Goal: Task Accomplishment & Management: Use online tool/utility

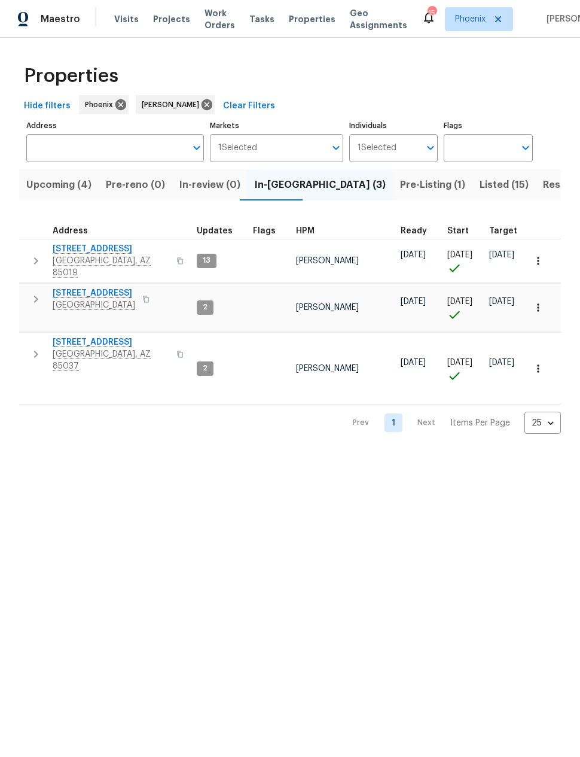
click at [91, 247] on span "[STREET_ADDRESS]" at bounding box center [111, 249] width 117 height 12
click at [82, 287] on span "6547 N 73rd Dr" at bounding box center [94, 293] width 83 height 12
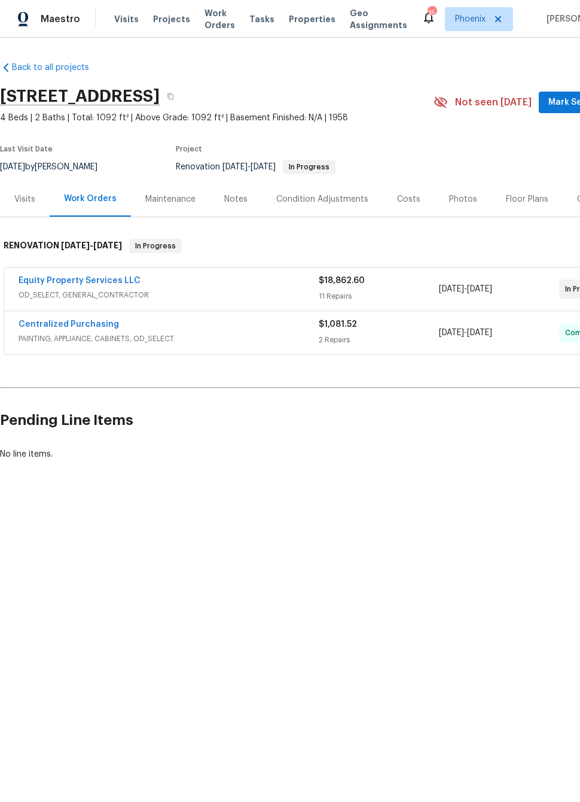
click at [65, 276] on link "Equity Property Services LLC" at bounding box center [80, 280] width 122 height 8
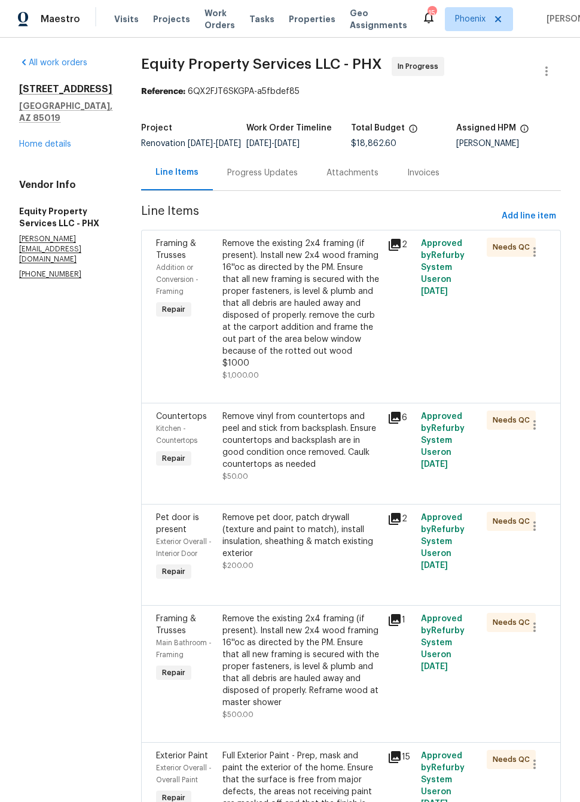
click at [254, 179] on div "Progress Updates" at bounding box center [262, 173] width 71 height 12
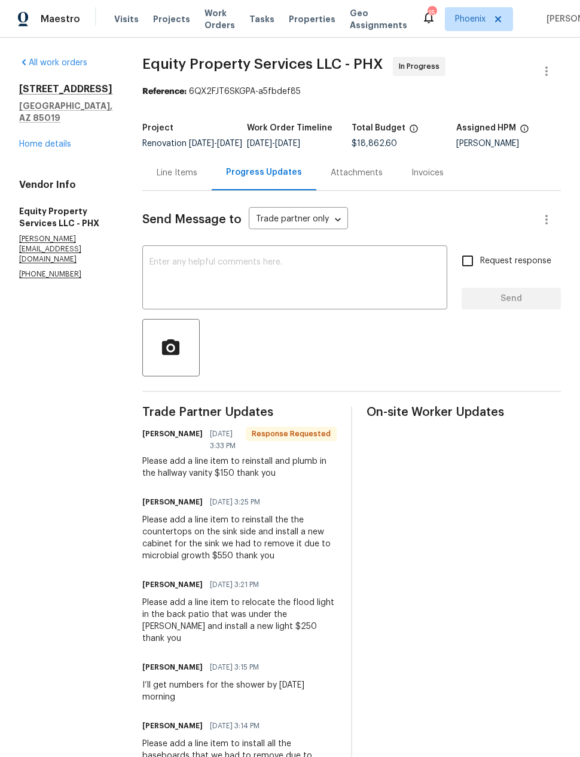
click at [182, 190] on div "Line Items" at bounding box center [176, 172] width 69 height 35
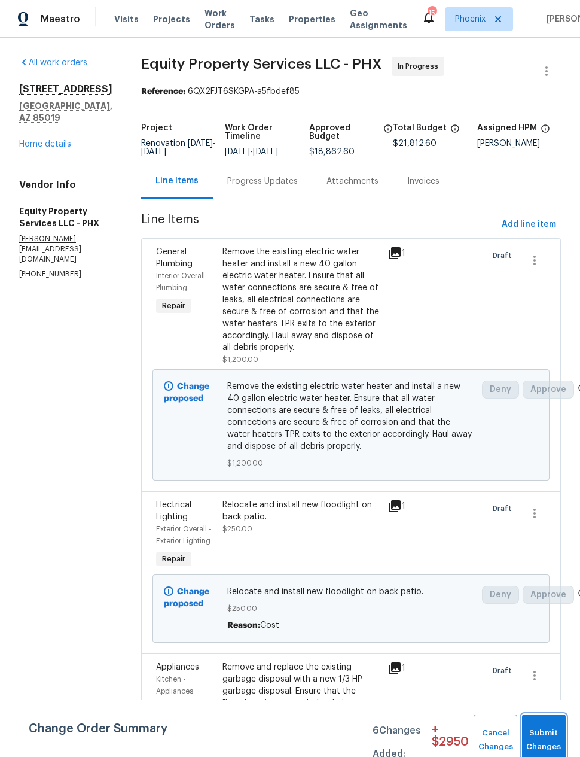
click at [548, 731] on span "Submit Changes" at bounding box center [544, 740] width 32 height 28
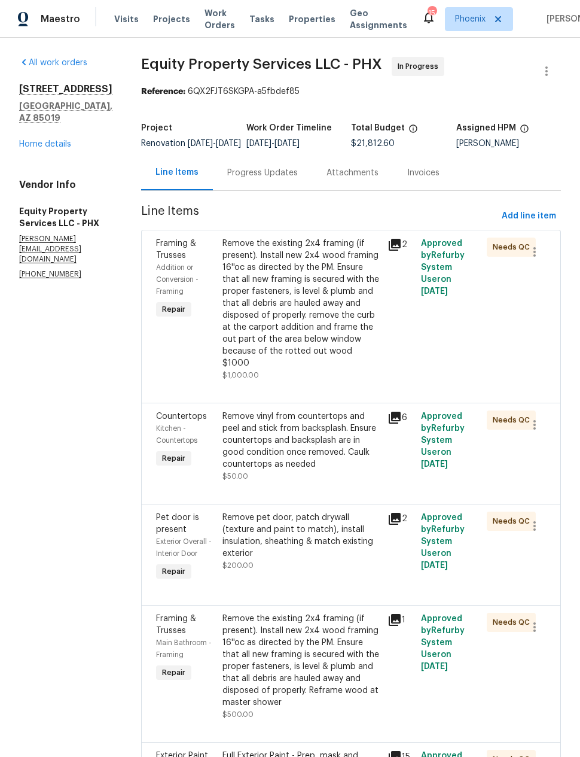
click at [249, 179] on div "Progress Updates" at bounding box center [262, 173] width 71 height 12
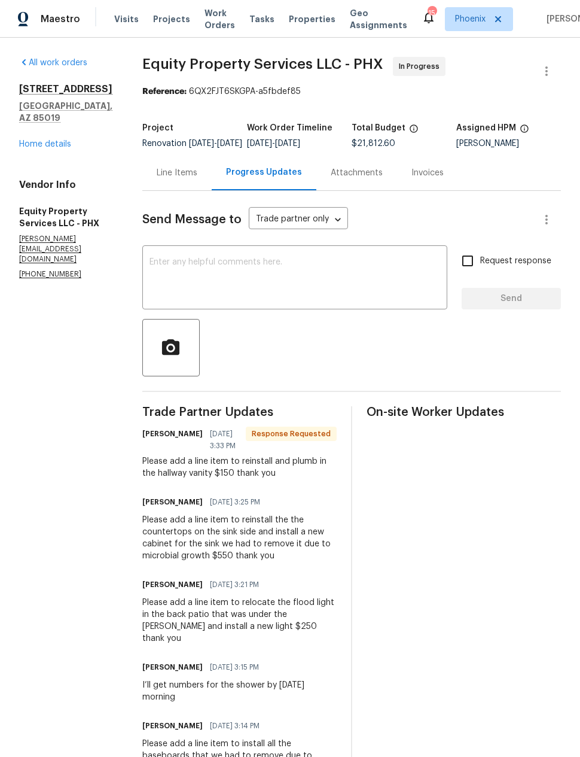
click at [320, 284] on textarea at bounding box center [295, 279] width 291 height 42
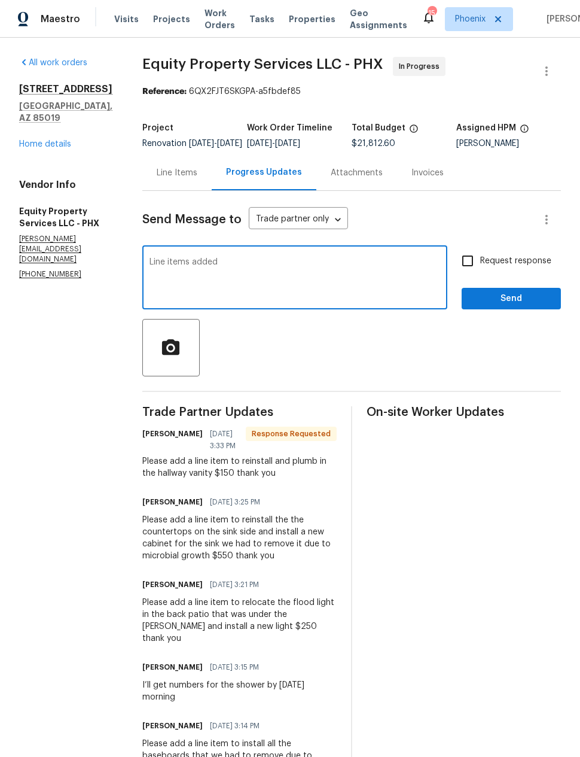
type textarea "Line items added"
click at [525, 306] on span "Send" at bounding box center [511, 298] width 80 height 15
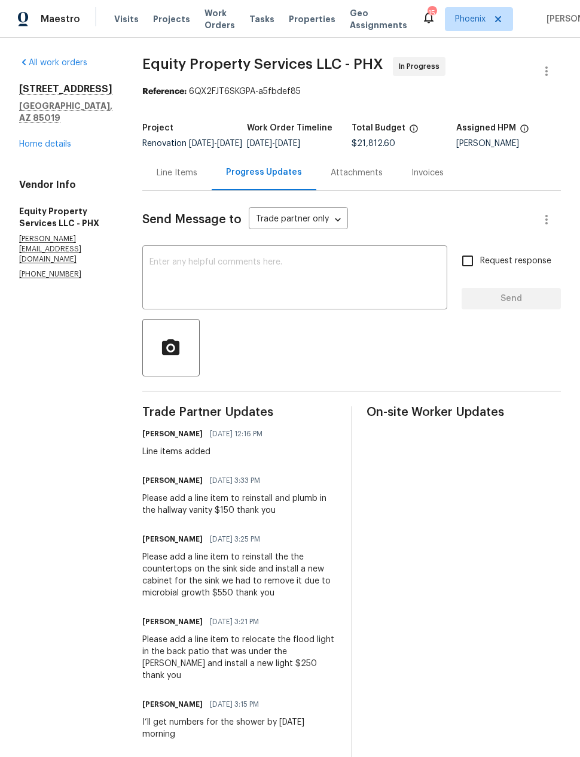
click at [43, 140] on link "Home details" at bounding box center [45, 144] width 52 height 8
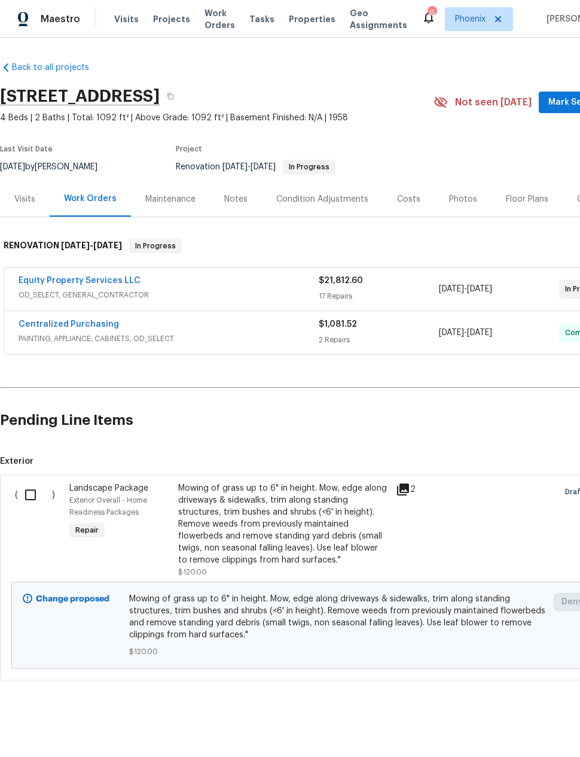
click at [20, 489] on input "checkbox" at bounding box center [35, 494] width 34 height 25
checkbox input "true"
click at [516, 720] on span "Create Work Order" at bounding box center [512, 727] width 80 height 15
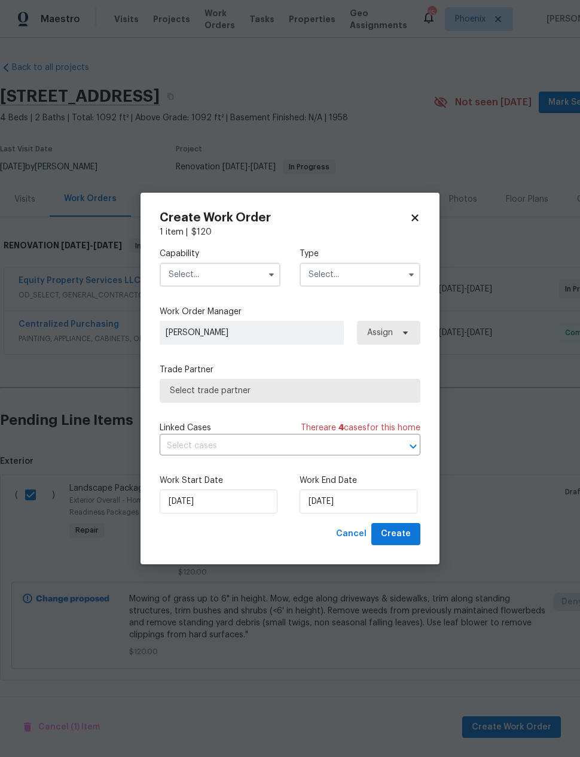
click at [185, 267] on input "text" at bounding box center [220, 275] width 121 height 24
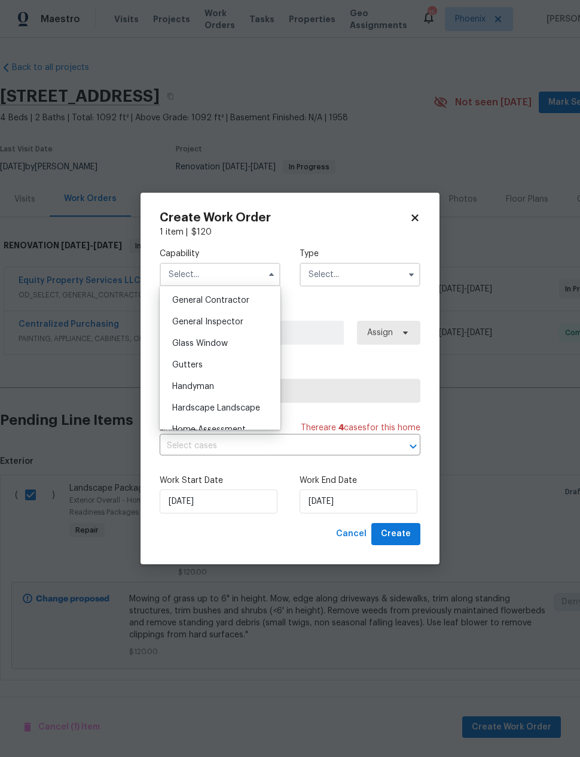
scroll to position [574, 0]
click at [181, 404] on span "Hardscape Landscape" at bounding box center [216, 405] width 88 height 8
type input "Hardscape Landscape"
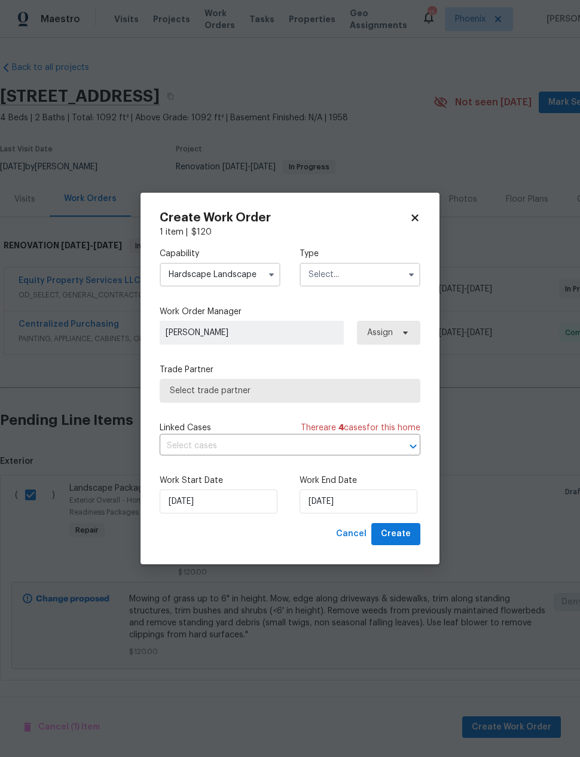
click at [370, 271] on input "text" at bounding box center [360, 275] width 121 height 24
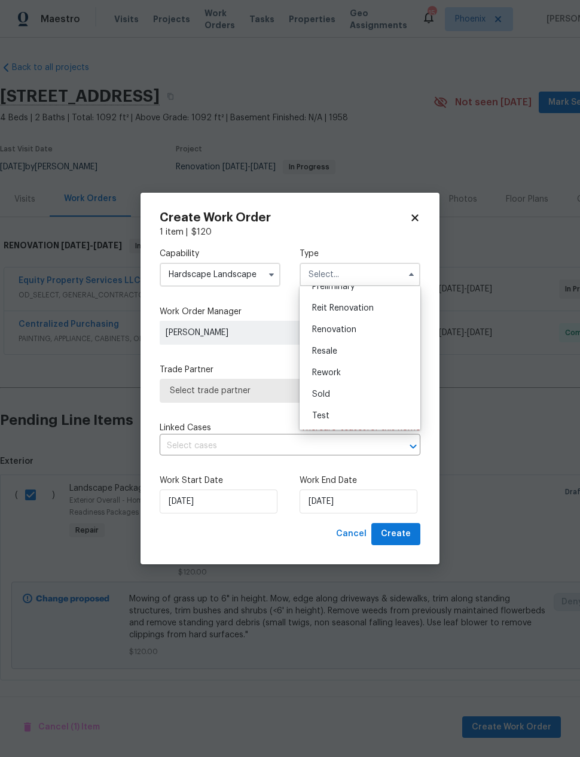
scroll to position [272, 0]
click at [349, 327] on span "Renovation" at bounding box center [334, 329] width 44 height 8
type input "Renovation"
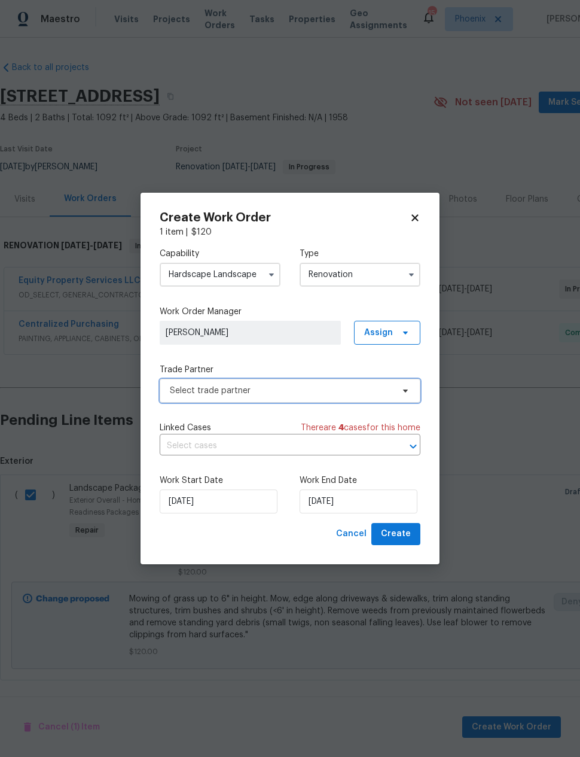
click at [375, 391] on span "Select trade partner" at bounding box center [281, 391] width 223 height 12
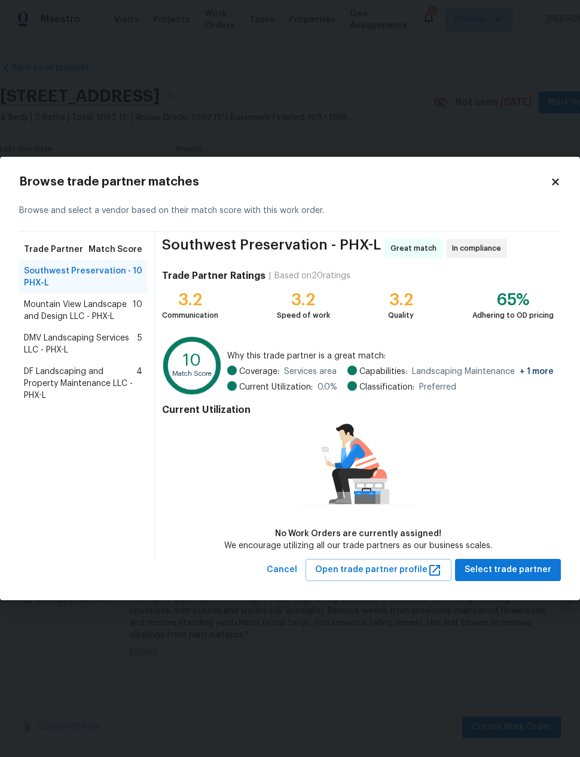
click at [65, 388] on span "DF Landscaping and Property Maintenance LLC - PHX-L" at bounding box center [80, 384] width 112 height 36
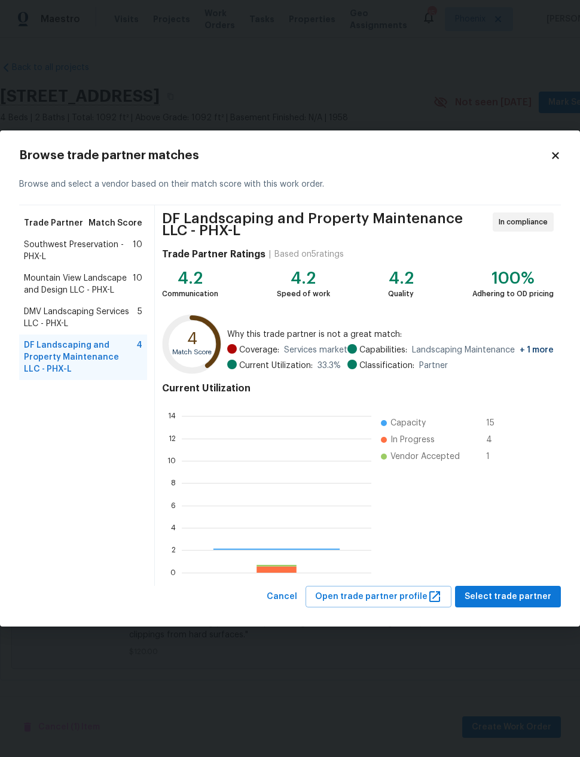
scroll to position [168, 190]
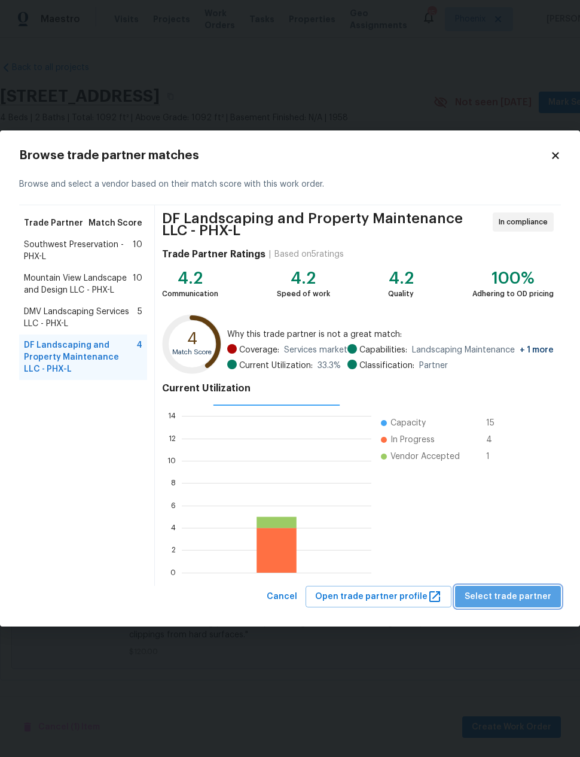
click at [523, 598] on span "Select trade partner" at bounding box center [508, 596] width 87 height 15
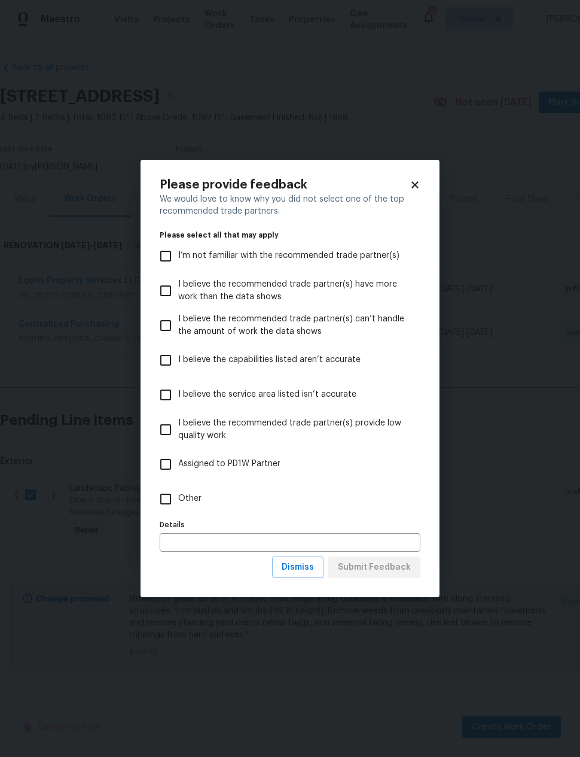
click at [166, 393] on input "I believe the service area listed isn’t accurate" at bounding box center [165, 394] width 25 height 25
checkbox input "true"
click at [385, 568] on span "Submit Feedback" at bounding box center [374, 567] width 73 height 15
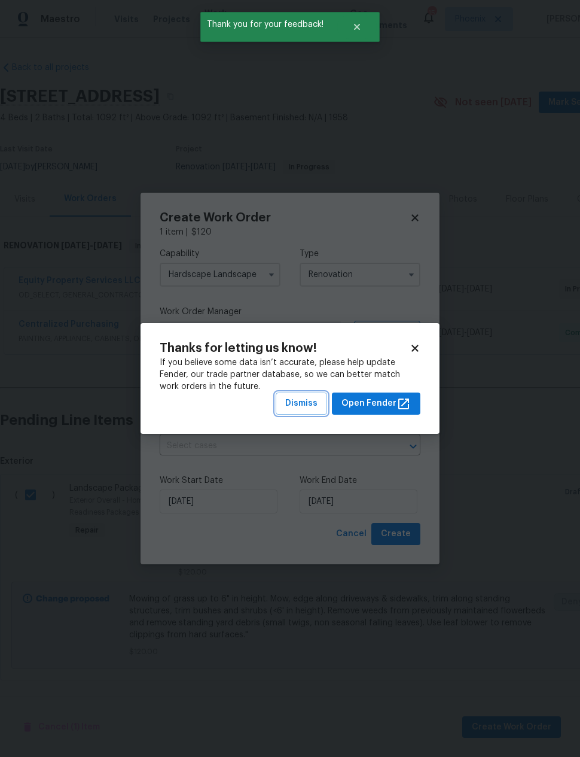
click at [307, 406] on span "Dismiss" at bounding box center [301, 403] width 32 height 15
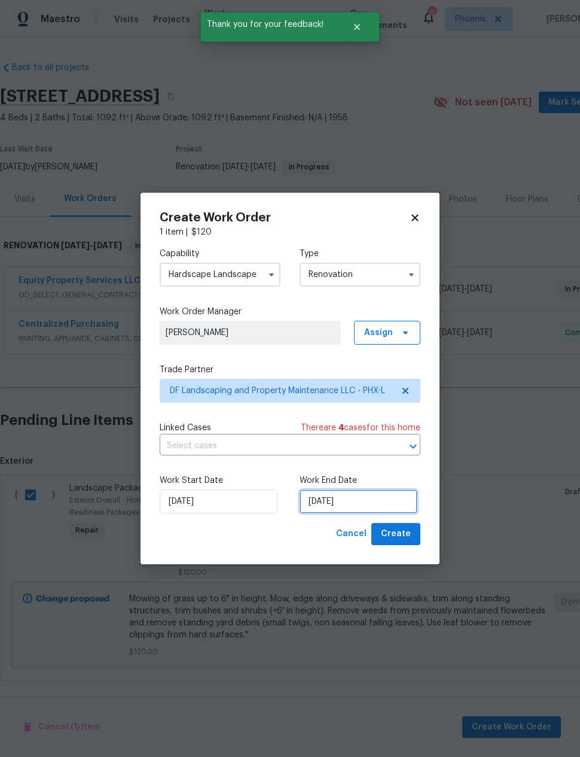
click at [343, 507] on input "[DATE]" at bounding box center [359, 501] width 118 height 24
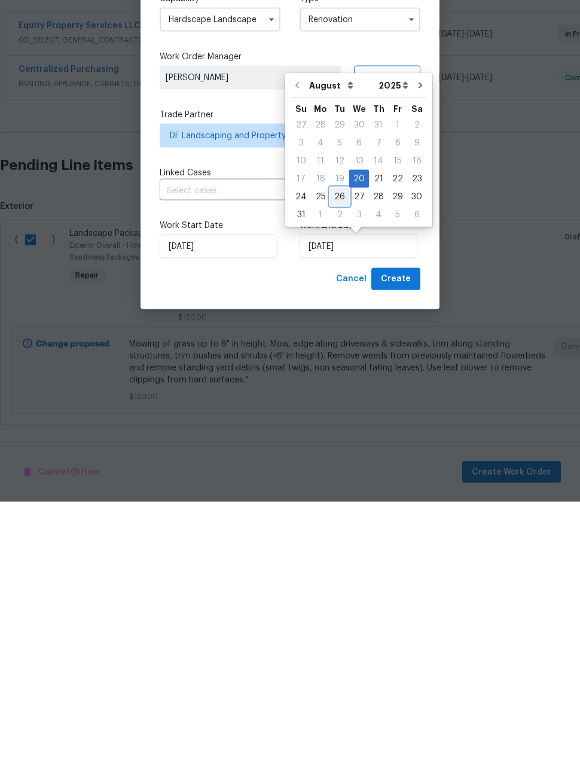
click at [336, 443] on div "26" at bounding box center [339, 451] width 19 height 17
type input "8/26/2025"
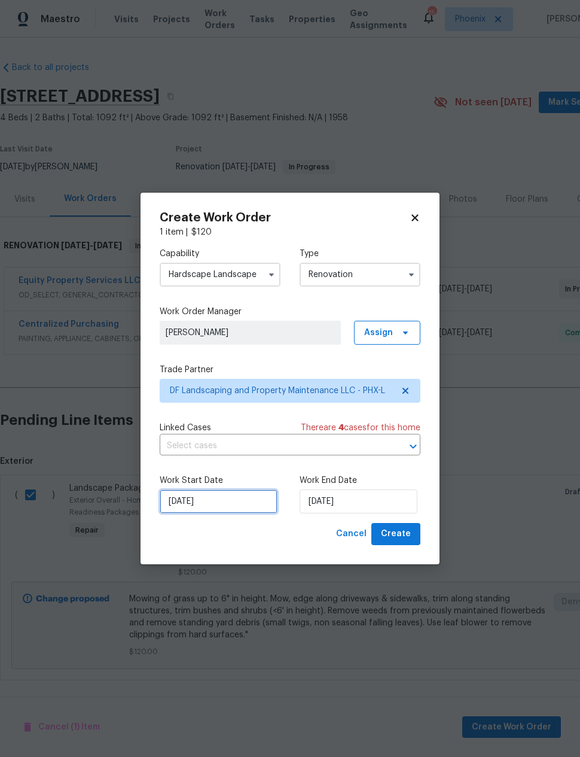
click at [255, 500] on input "[DATE]" at bounding box center [219, 501] width 118 height 24
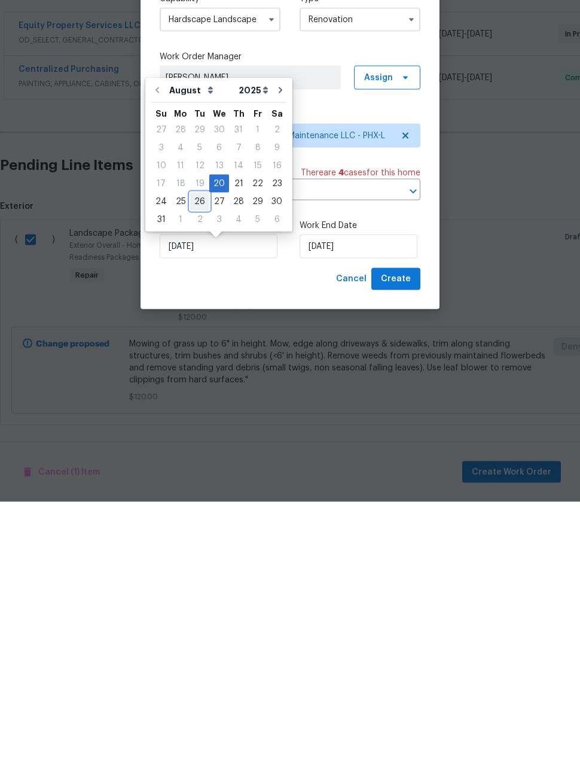
click at [199, 448] on div "26" at bounding box center [199, 456] width 19 height 17
type input "8/26/2025"
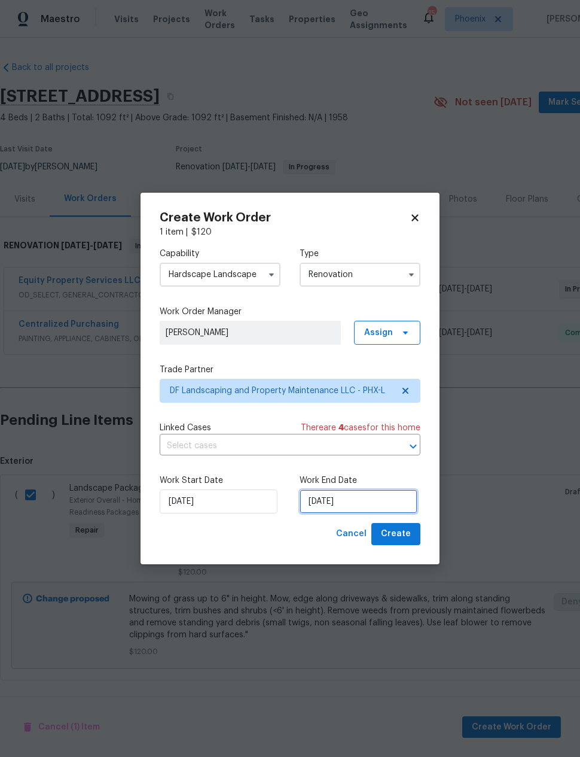
click at [357, 500] on input "8/26/2025" at bounding box center [359, 501] width 118 height 24
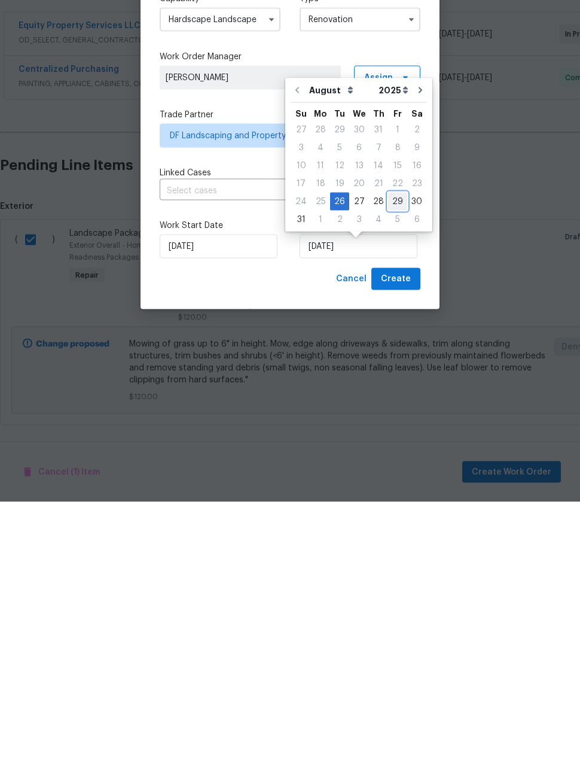
click at [388, 448] on div "29" at bounding box center [397, 456] width 19 height 17
type input "[DATE]"
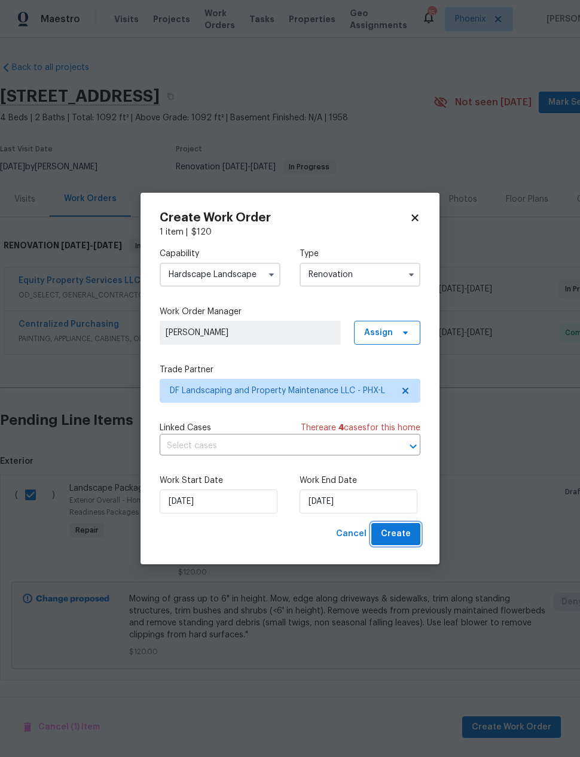
click at [401, 537] on span "Create" at bounding box center [396, 533] width 30 height 15
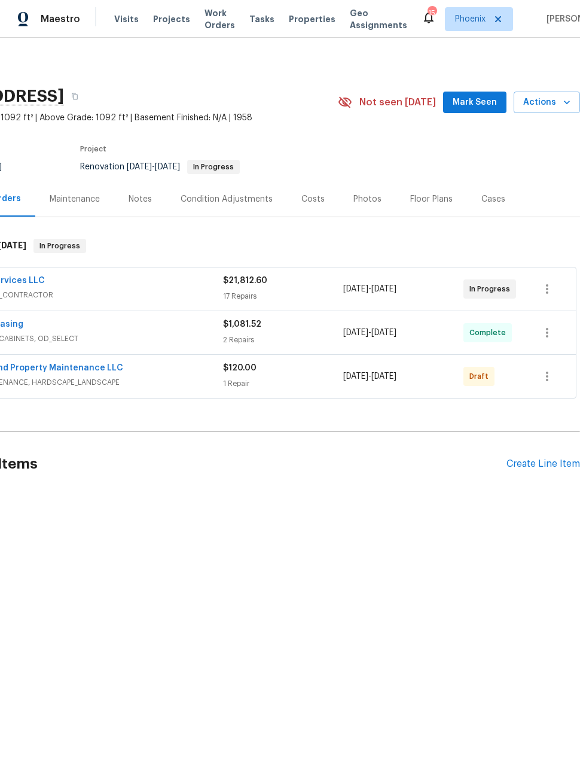
scroll to position [0, 96]
click at [550, 378] on icon "button" at bounding box center [547, 376] width 14 height 14
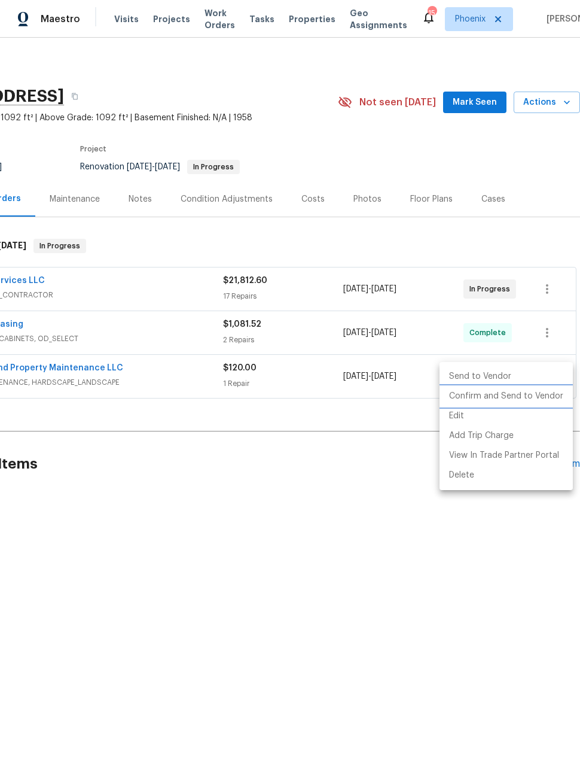
click at [532, 397] on li "Confirm and Send to Vendor" at bounding box center [506, 396] width 133 height 20
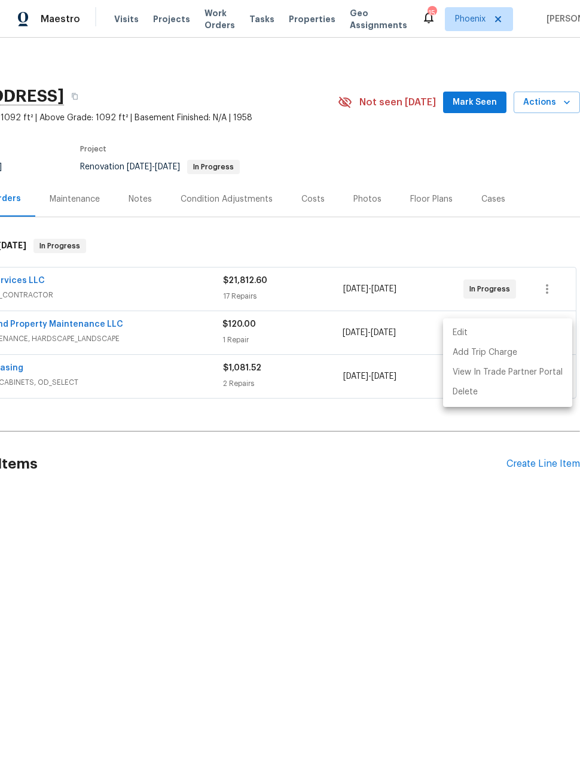
click at [555, 285] on div at bounding box center [290, 378] width 580 height 757
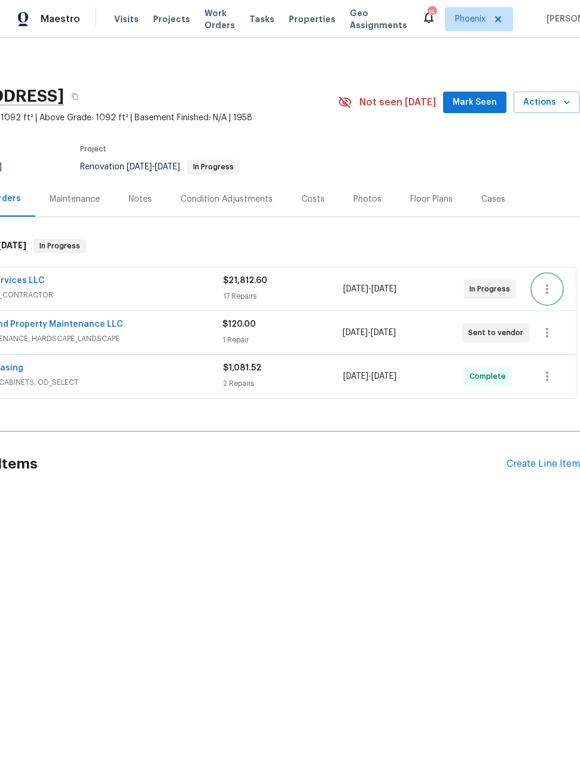
click at [551, 284] on icon "button" at bounding box center [547, 289] width 14 height 14
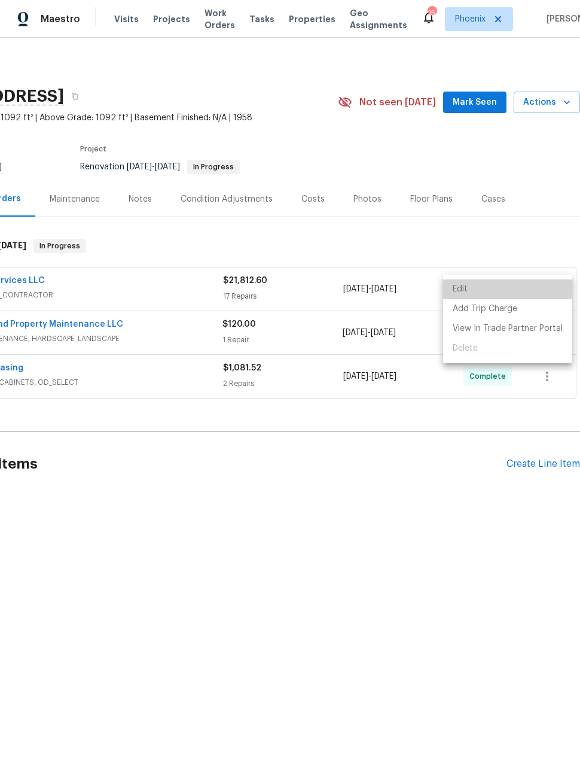
click at [534, 291] on li "Edit" at bounding box center [507, 289] width 129 height 20
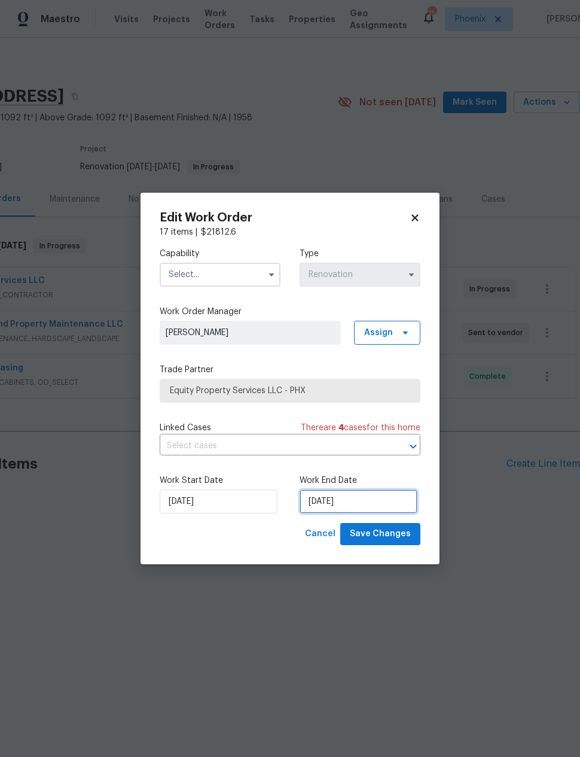
click at [342, 503] on input "8/15/2025" at bounding box center [359, 501] width 118 height 24
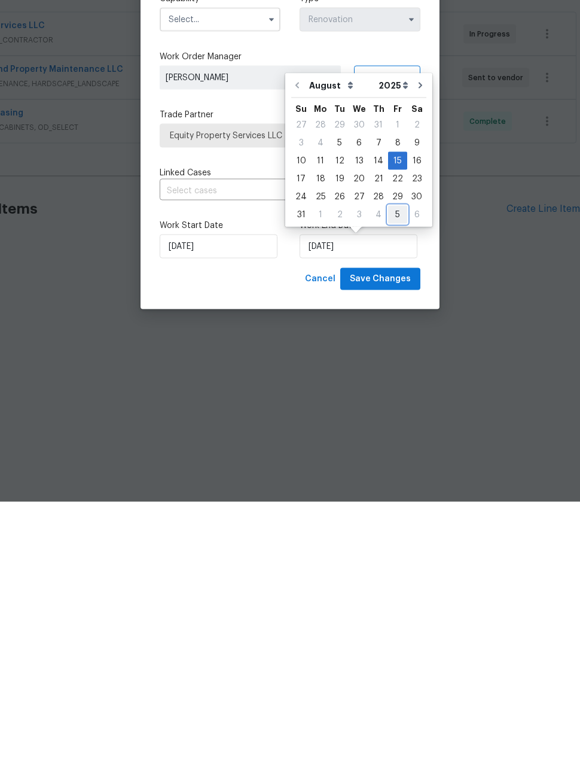
click at [391, 461] on div "5" at bounding box center [397, 469] width 19 height 17
type input "9/5/2025"
select select "8"
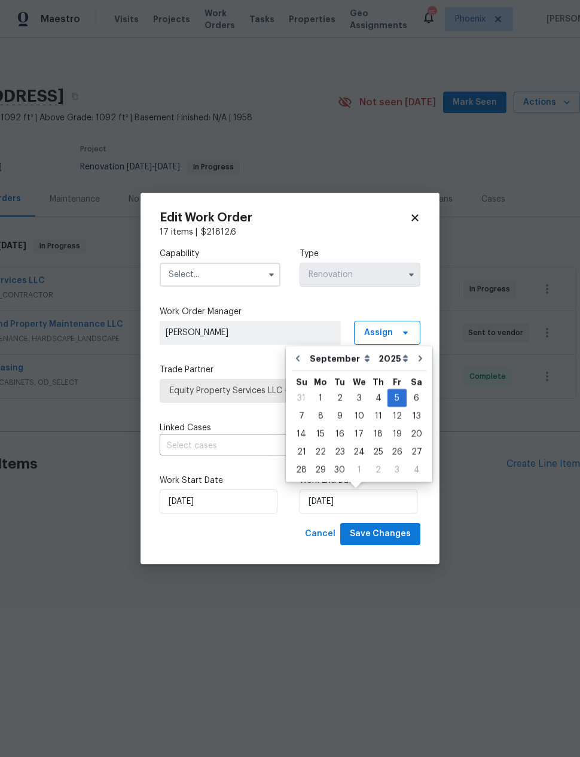
click at [264, 547] on div "Edit Work Order 17 items | $ 21812.6 Capability Type Renovation Work Order Mana…" at bounding box center [290, 379] width 299 height 372
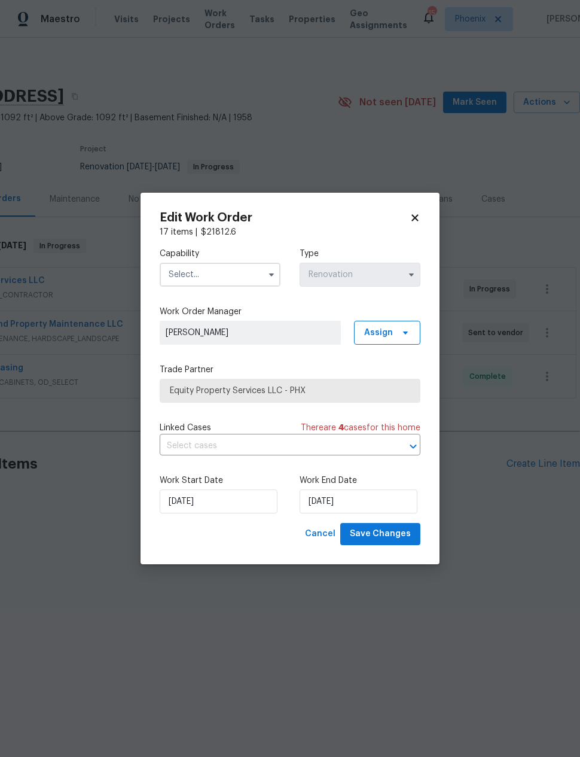
click at [239, 275] on input "text" at bounding box center [220, 275] width 121 height 24
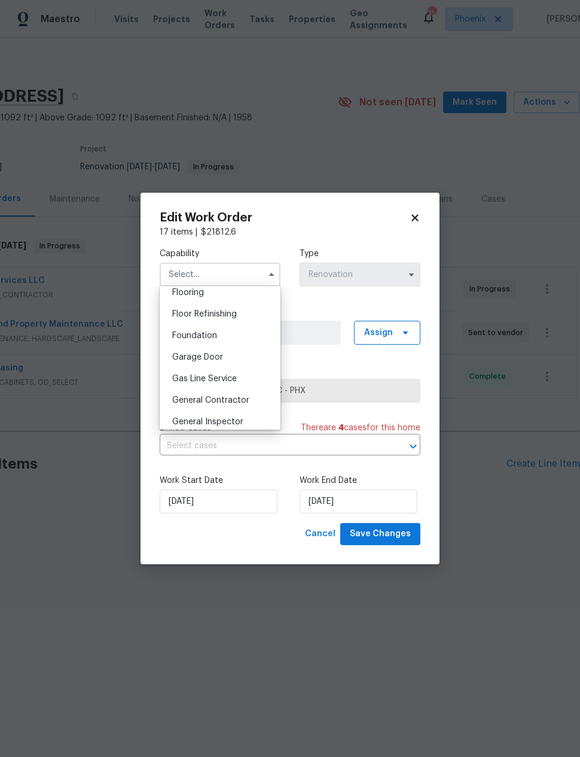
scroll to position [474, 0]
click at [226, 398] on span "General Contractor" at bounding box center [210, 397] width 77 height 8
type input "General Contractor"
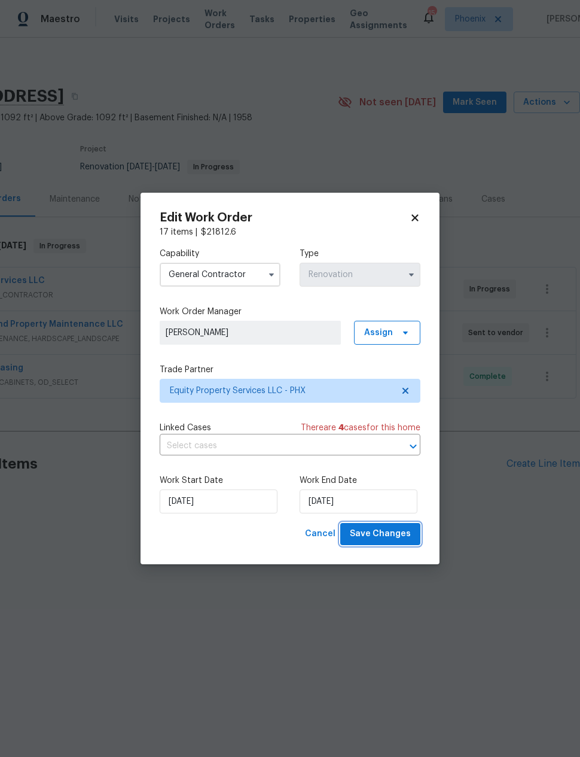
click at [388, 532] on span "Save Changes" at bounding box center [380, 533] width 61 height 15
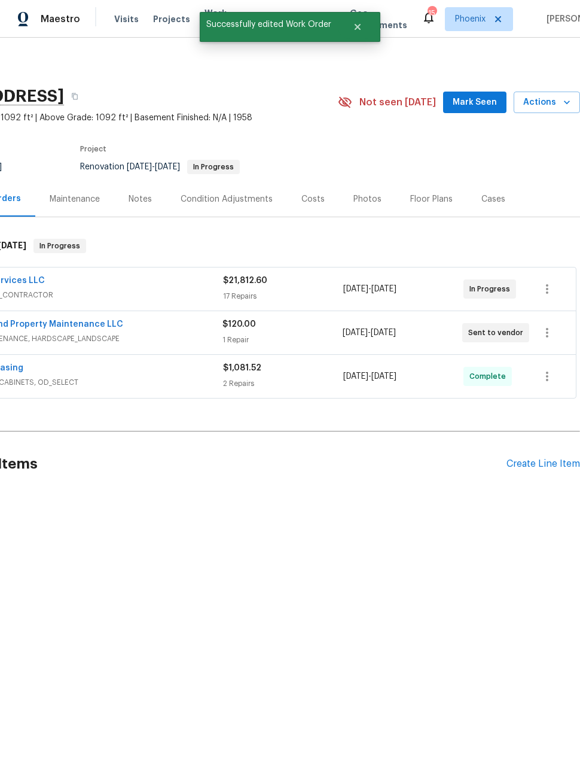
click at [458, 570] on div "Back to all projects 3618 W Rancho Dr, Phoenix, AZ 85019 4 Beds | 2 Baths | Tot…" at bounding box center [290, 311] width 580 height 547
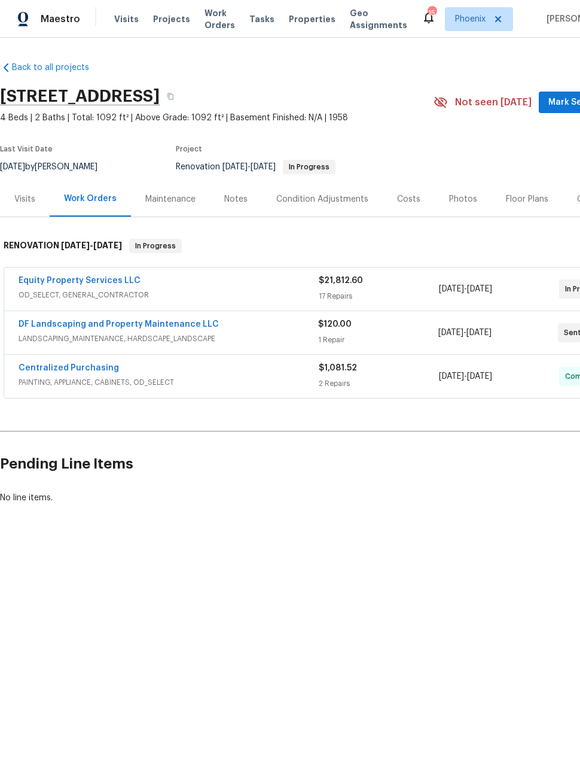
scroll to position [0, 0]
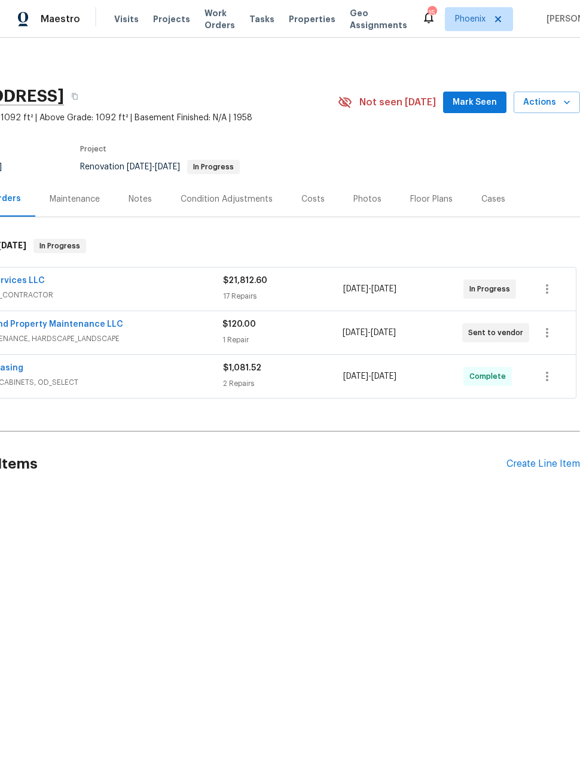
scroll to position [0, 96]
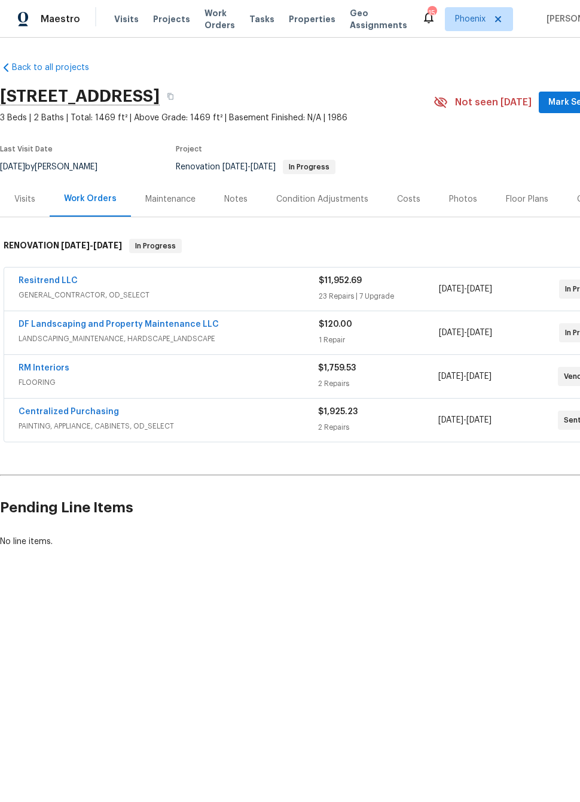
click at [44, 282] on link "Resitrend LLC" at bounding box center [48, 280] width 59 height 8
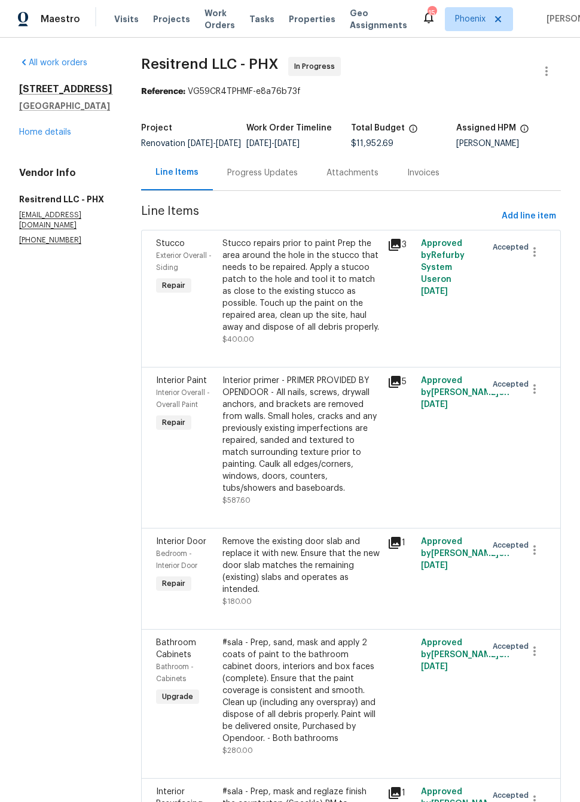
click at [262, 179] on div "Progress Updates" at bounding box center [262, 173] width 71 height 12
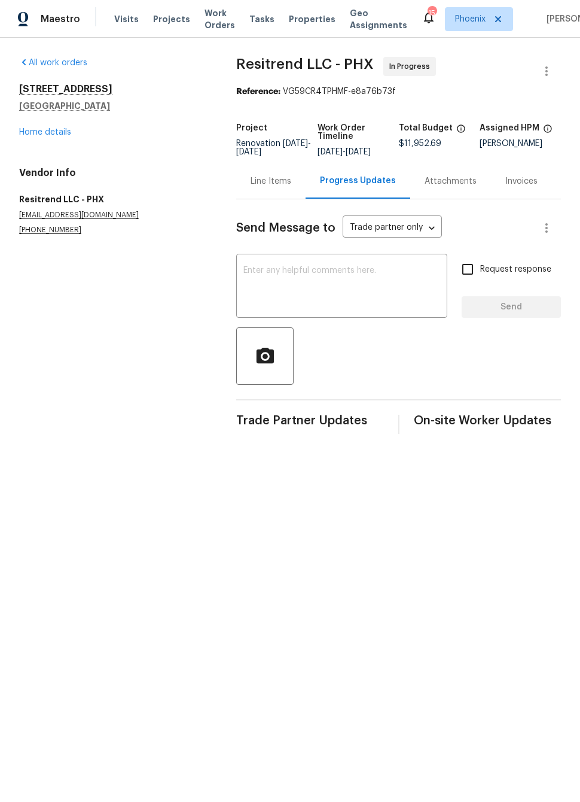
click at [243, 285] on textarea at bounding box center [341, 287] width 197 height 42
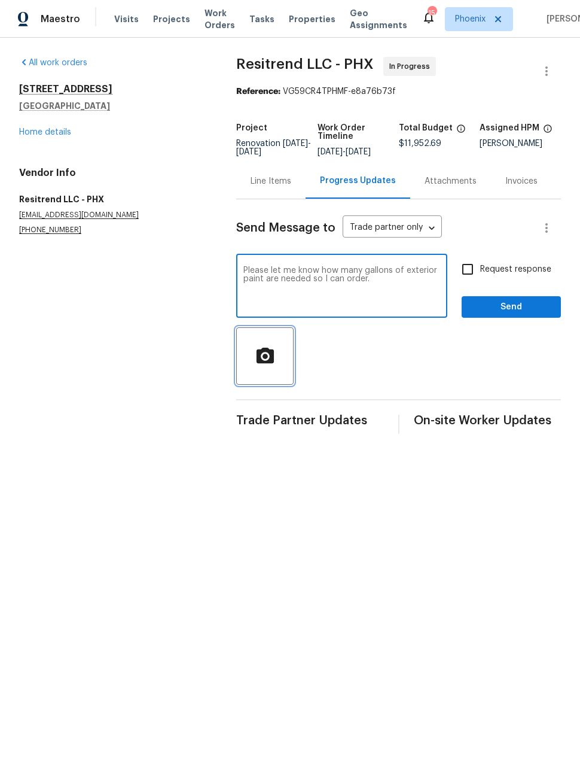
click at [260, 366] on icon "button" at bounding box center [265, 356] width 21 height 21
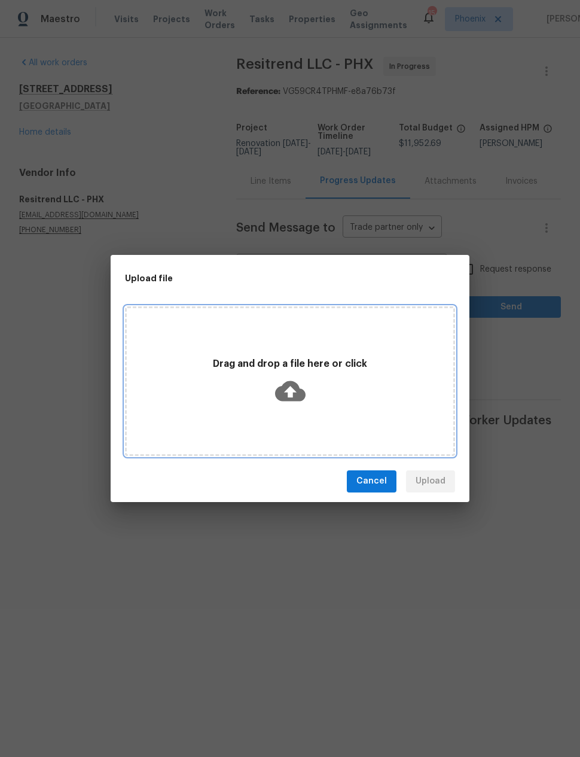
click at [296, 384] on icon at bounding box center [290, 390] width 31 height 20
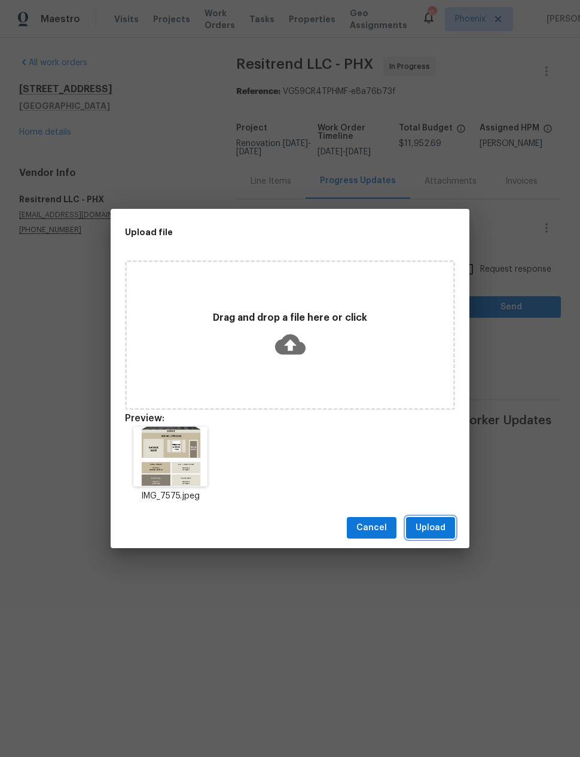
click at [442, 518] on button "Upload" at bounding box center [430, 528] width 49 height 22
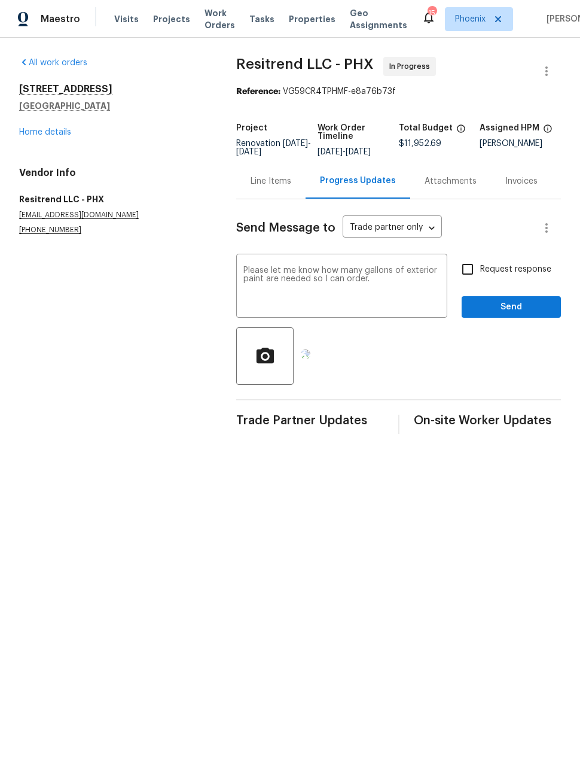
click at [398, 294] on textarea "Please let me know how many gallons of exterior paint are needed so I can order." at bounding box center [341, 287] width 197 height 42
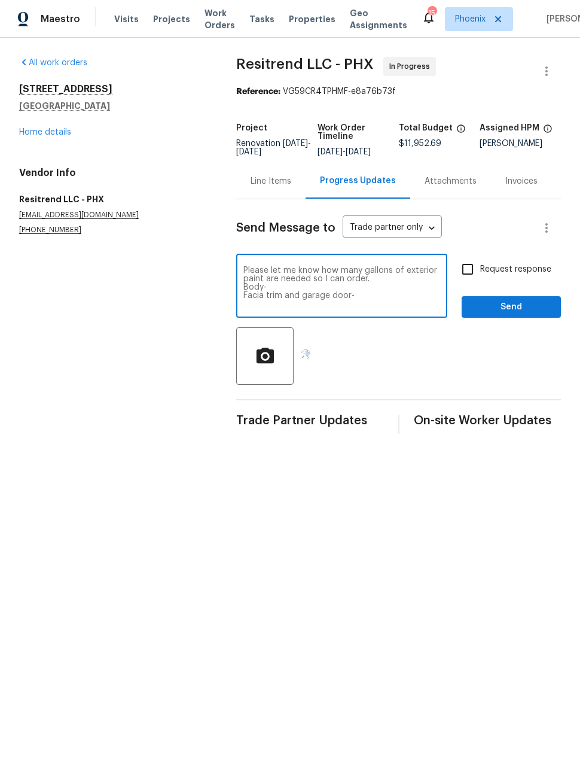
type textarea "Please let me know how many gallons of exterior paint are needed so I can order…"
click at [466, 275] on input "Request response" at bounding box center [467, 269] width 25 height 25
checkbox input "true"
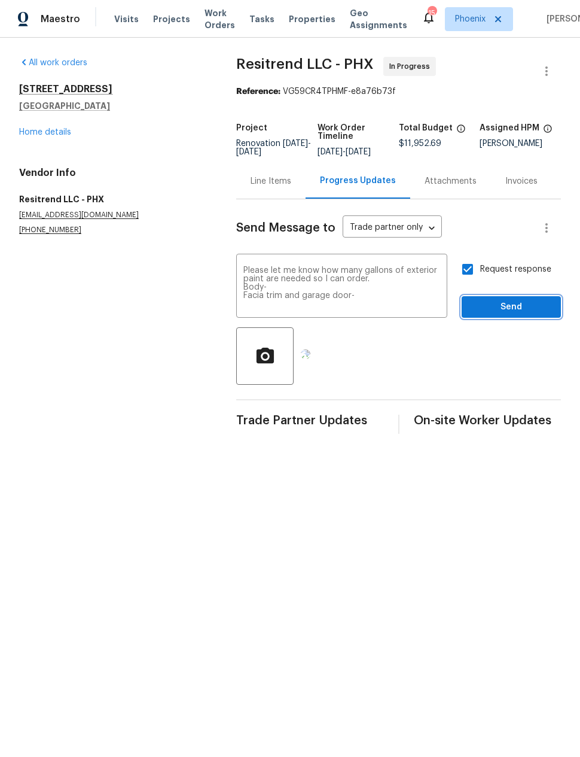
click at [525, 313] on span "Send" at bounding box center [511, 307] width 80 height 15
